Goal: Navigation & Orientation: Find specific page/section

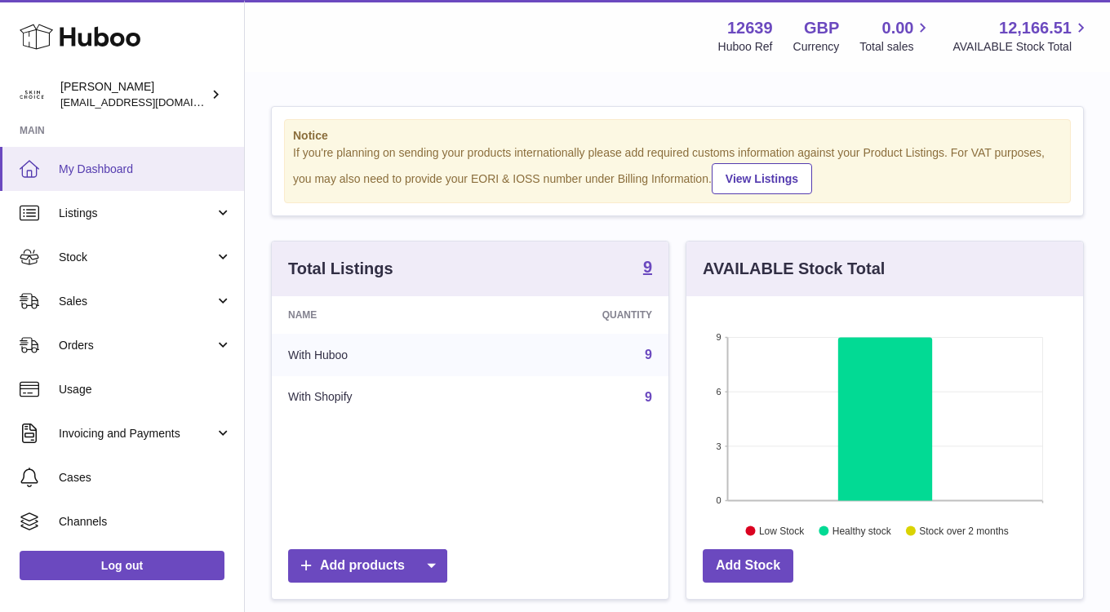
scroll to position [255, 397]
click at [131, 162] on span "My Dashboard" at bounding box center [145, 170] width 173 height 16
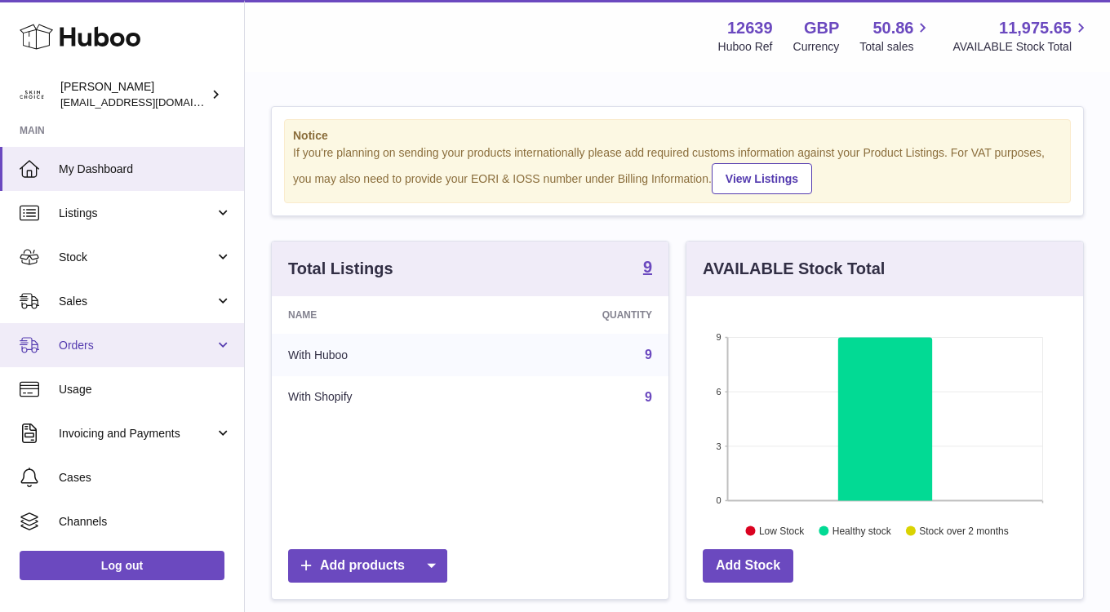
click at [178, 343] on span "Orders" at bounding box center [137, 346] width 156 height 16
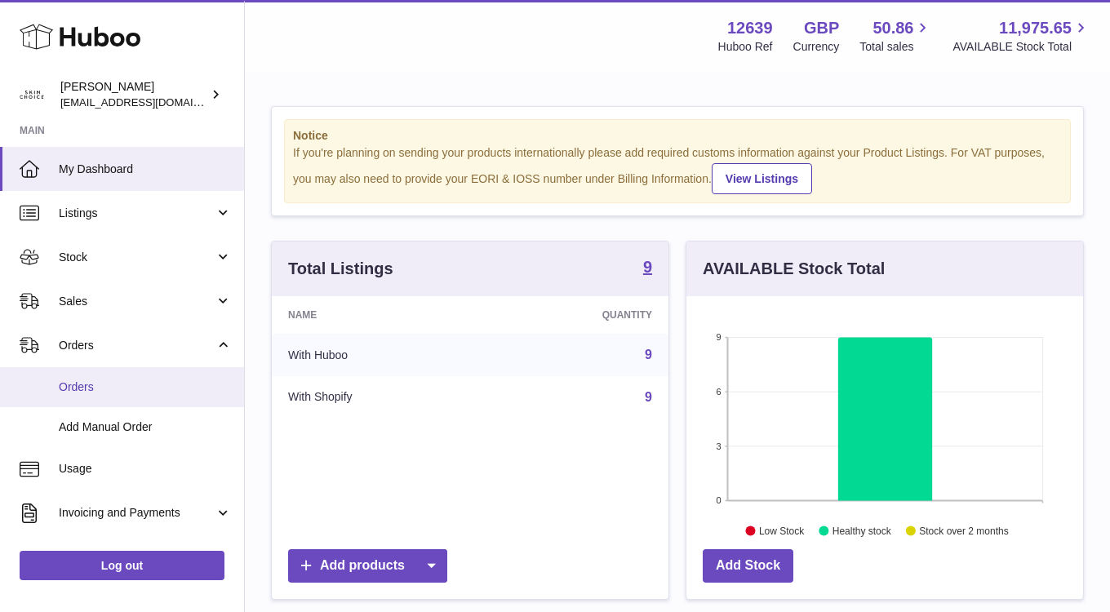
click at [176, 375] on link "Orders" at bounding box center [122, 387] width 244 height 40
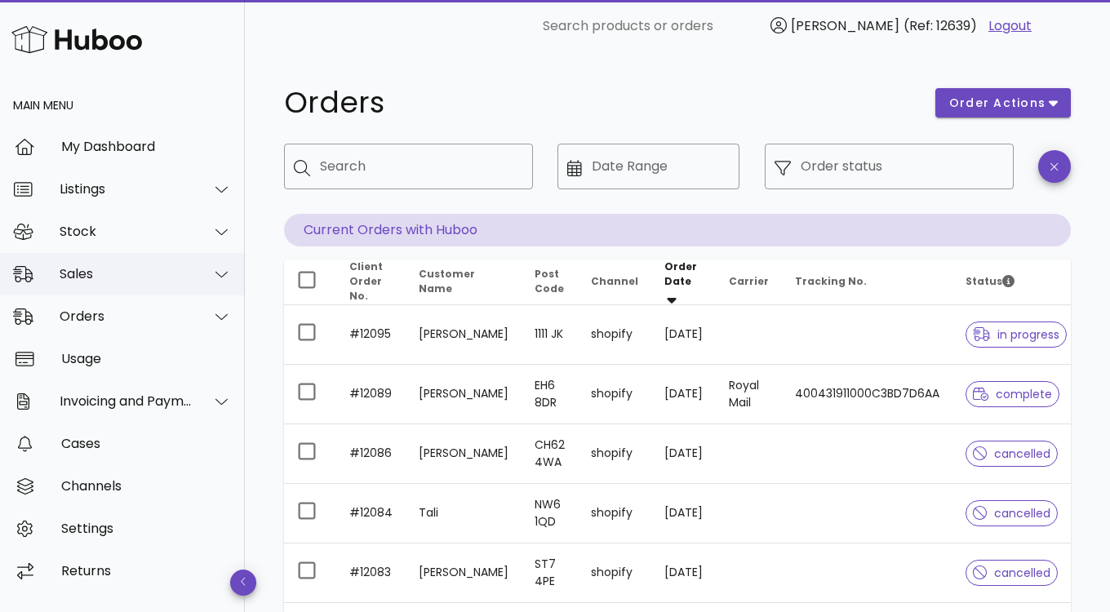
click at [115, 278] on div "Sales" at bounding box center [126, 274] width 133 height 16
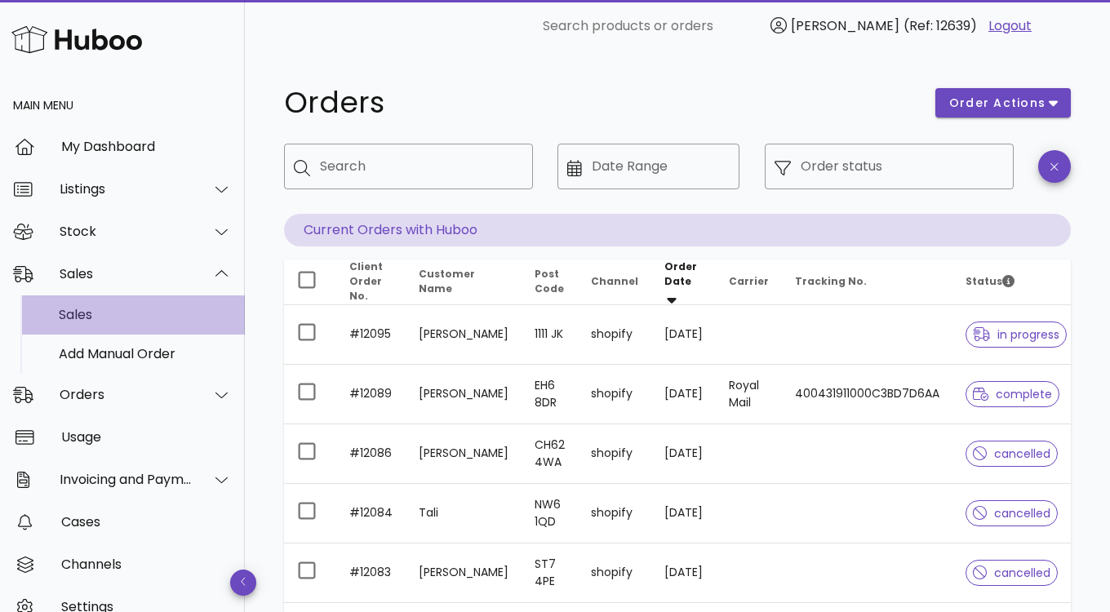
click at [115, 296] on link "Sales" at bounding box center [122, 315] width 245 height 39
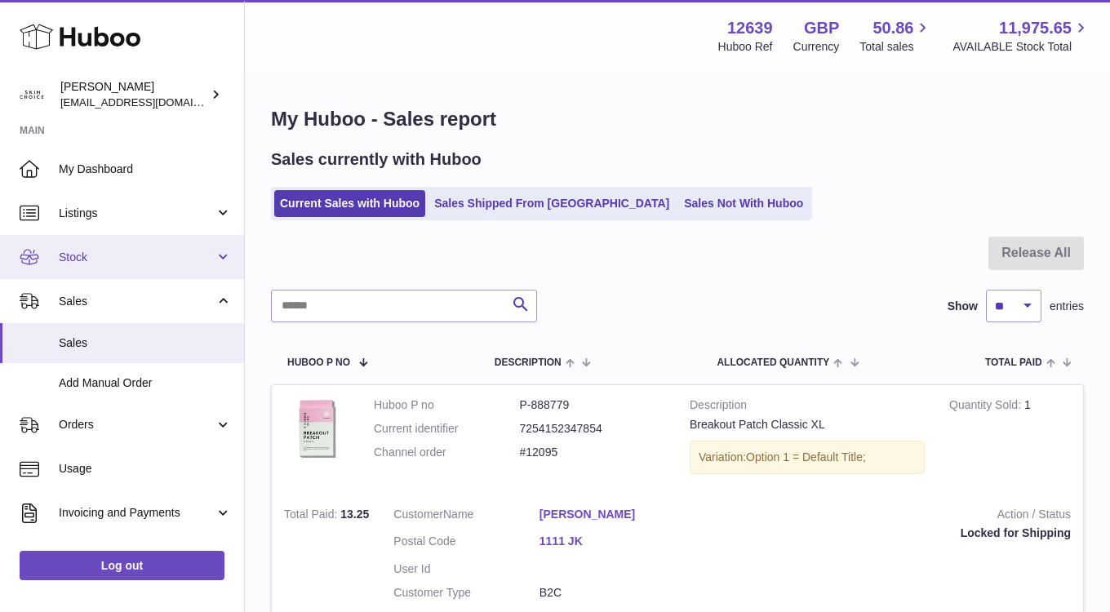
click at [140, 256] on span "Stock" at bounding box center [137, 258] width 156 height 16
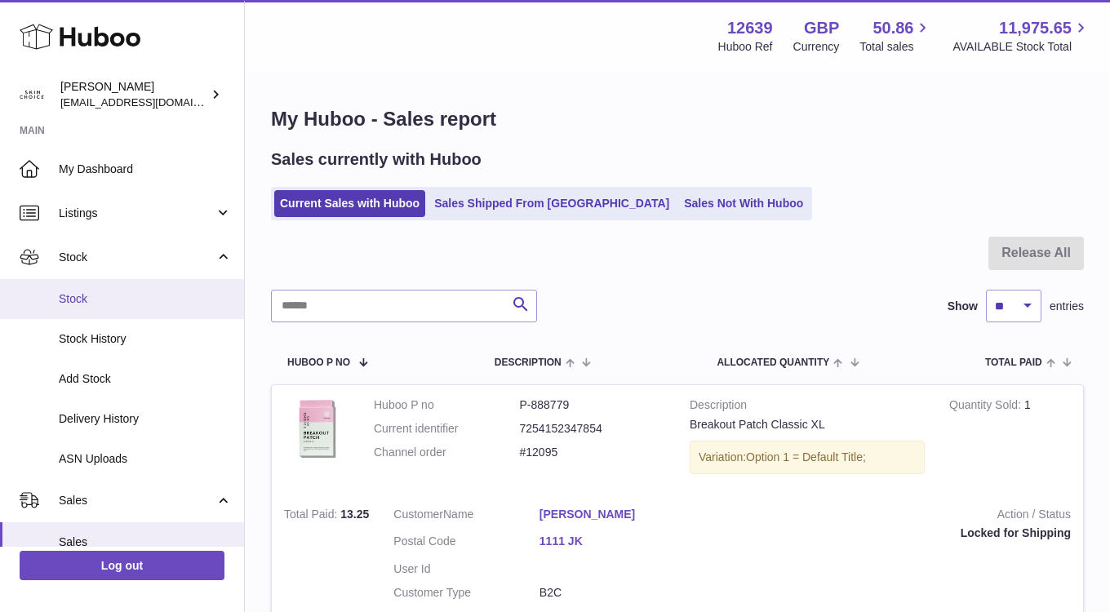
click at [140, 298] on span "Stock" at bounding box center [145, 299] width 173 height 16
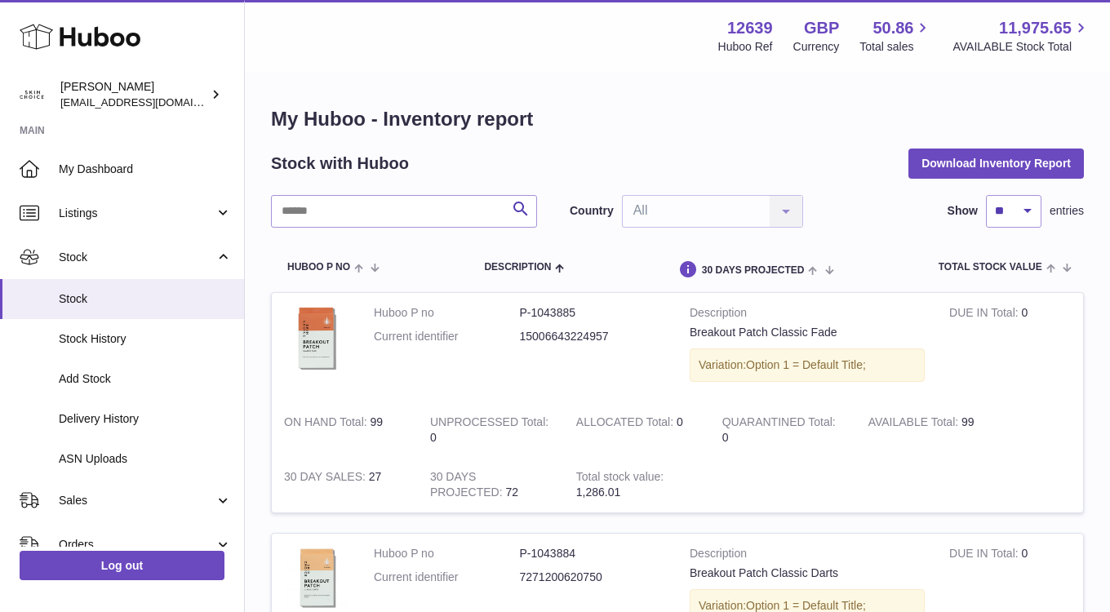
click at [120, 38] on icon at bounding box center [80, 36] width 121 height 33
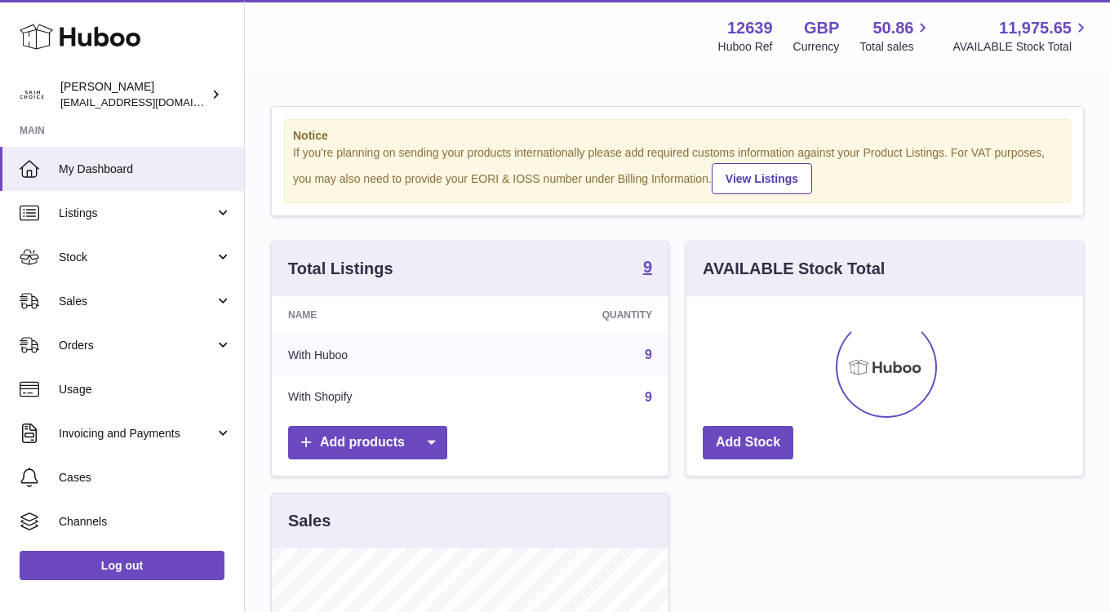
scroll to position [255, 397]
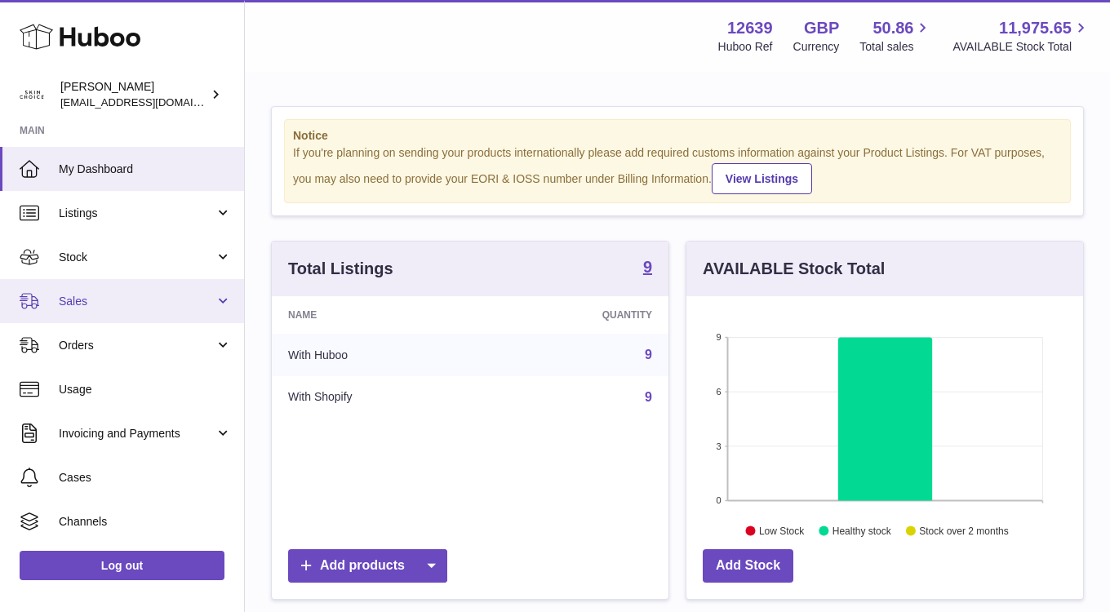
click at [176, 310] on link "Sales" at bounding box center [122, 301] width 244 height 44
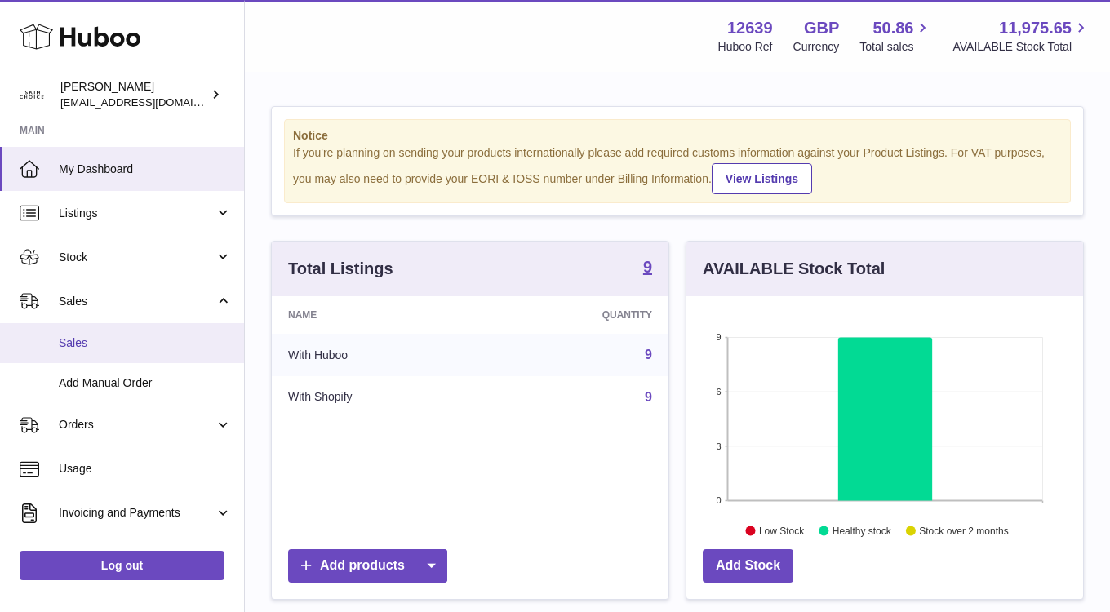
click at [170, 331] on link "Sales" at bounding box center [122, 343] width 244 height 40
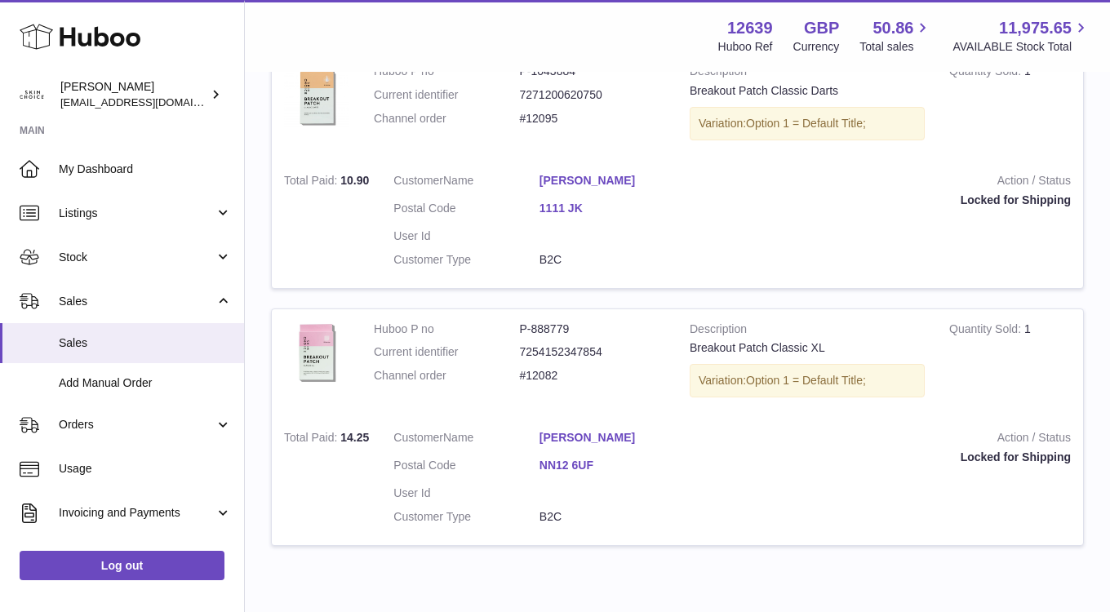
scroll to position [931, 0]
